Goal: Task Accomplishment & Management: Complete application form

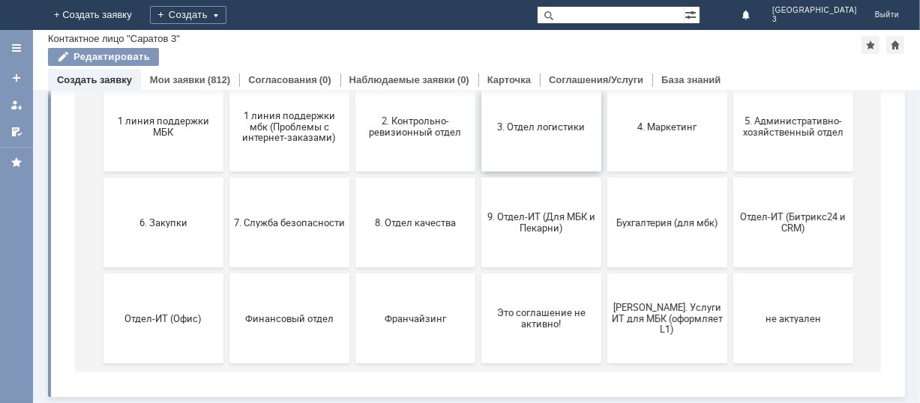
scroll to position [205, 0]
drag, startPoint x: 532, startPoint y: 222, endPoint x: 594, endPoint y: 124, distance: 115.7
click at [532, 222] on span "9. Отдел-ИТ (Для МБК и Пекарни)" at bounding box center [540, 224] width 111 height 22
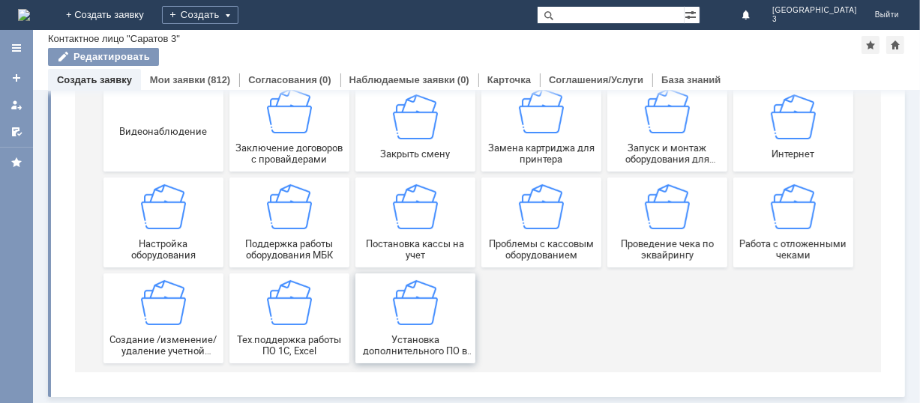
scroll to position [208, 0]
click at [756, 223] on div "Работа с отложенными чеками" at bounding box center [792, 223] width 111 height 76
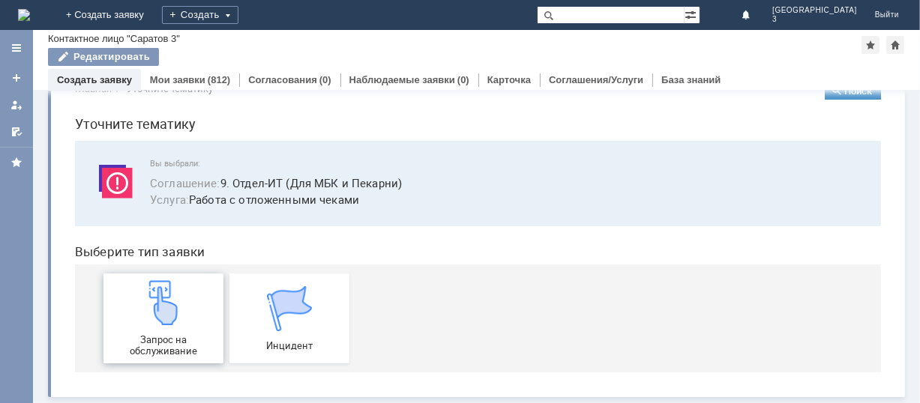
scroll to position [37, 0]
click at [159, 317] on img at bounding box center [162, 302] width 45 height 45
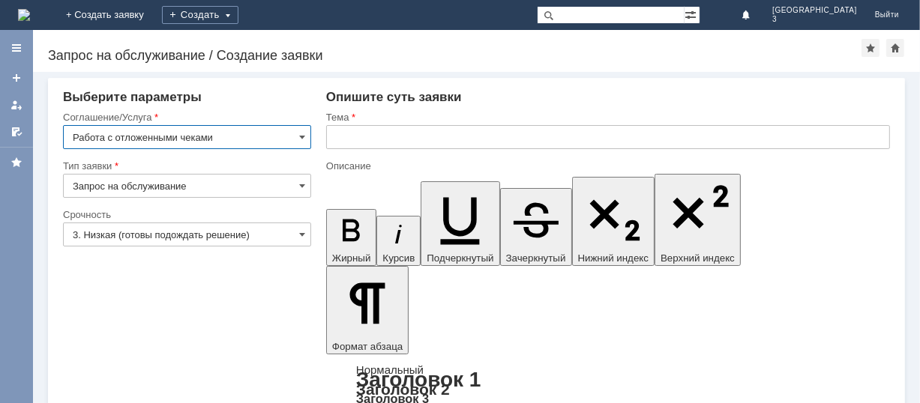
click at [355, 144] on input "text" at bounding box center [608, 137] width 564 height 24
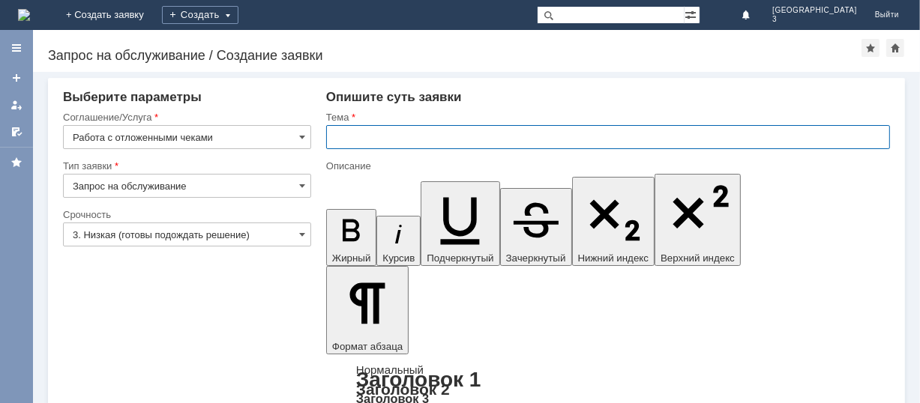
click at [355, 144] on input "text" at bounding box center [608, 137] width 564 height 24
type input "Отложенные чеки за [DATE]"
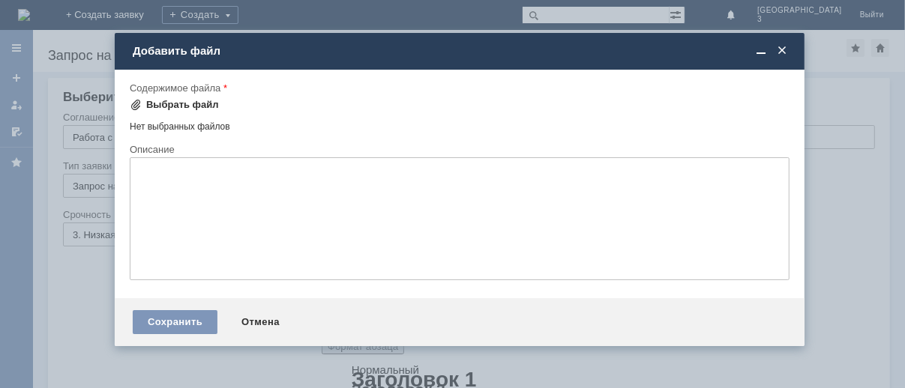
click at [174, 101] on div "Выбрать файл" at bounding box center [182, 105] width 73 height 12
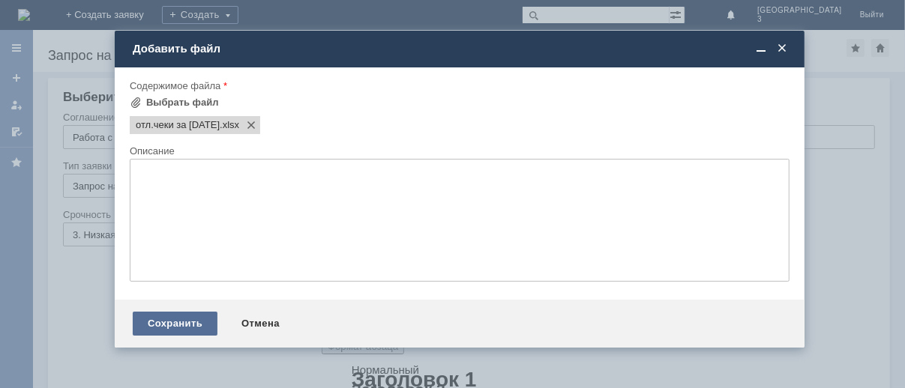
click at [189, 329] on div "Сохранить" at bounding box center [175, 324] width 85 height 24
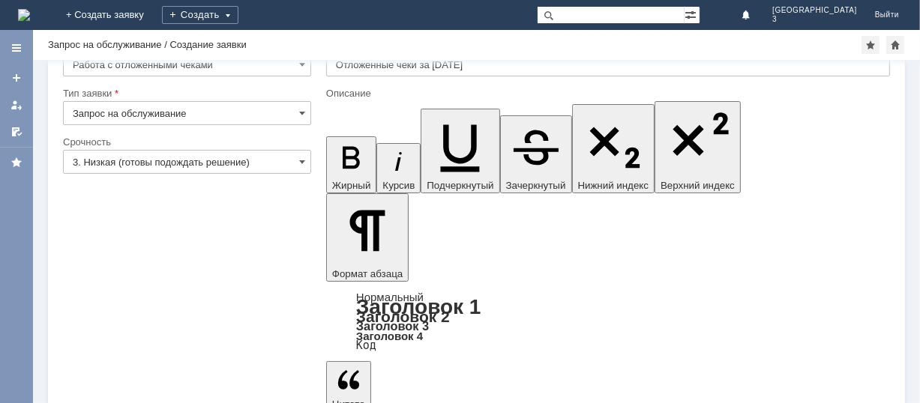
scroll to position [60, 0]
